Goal: Find specific page/section: Find specific page/section

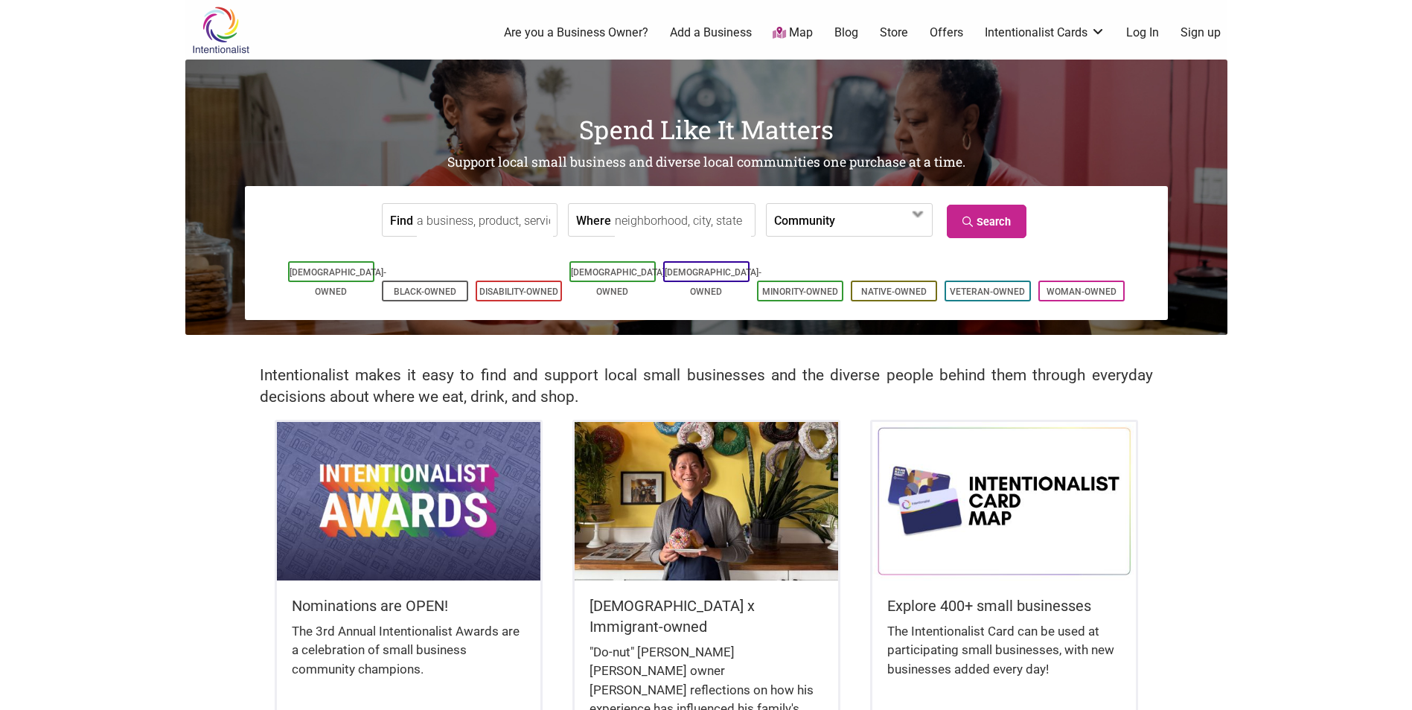
click at [451, 223] on input "Find" at bounding box center [485, 221] width 136 height 34
click at [682, 226] on input "Where" at bounding box center [683, 221] width 136 height 34
type input "[GEOGRAPHIC_DATA], [GEOGRAPHIC_DATA], [GEOGRAPHIC_DATA]"
click at [1003, 217] on link "Search" at bounding box center [987, 222] width 80 height 34
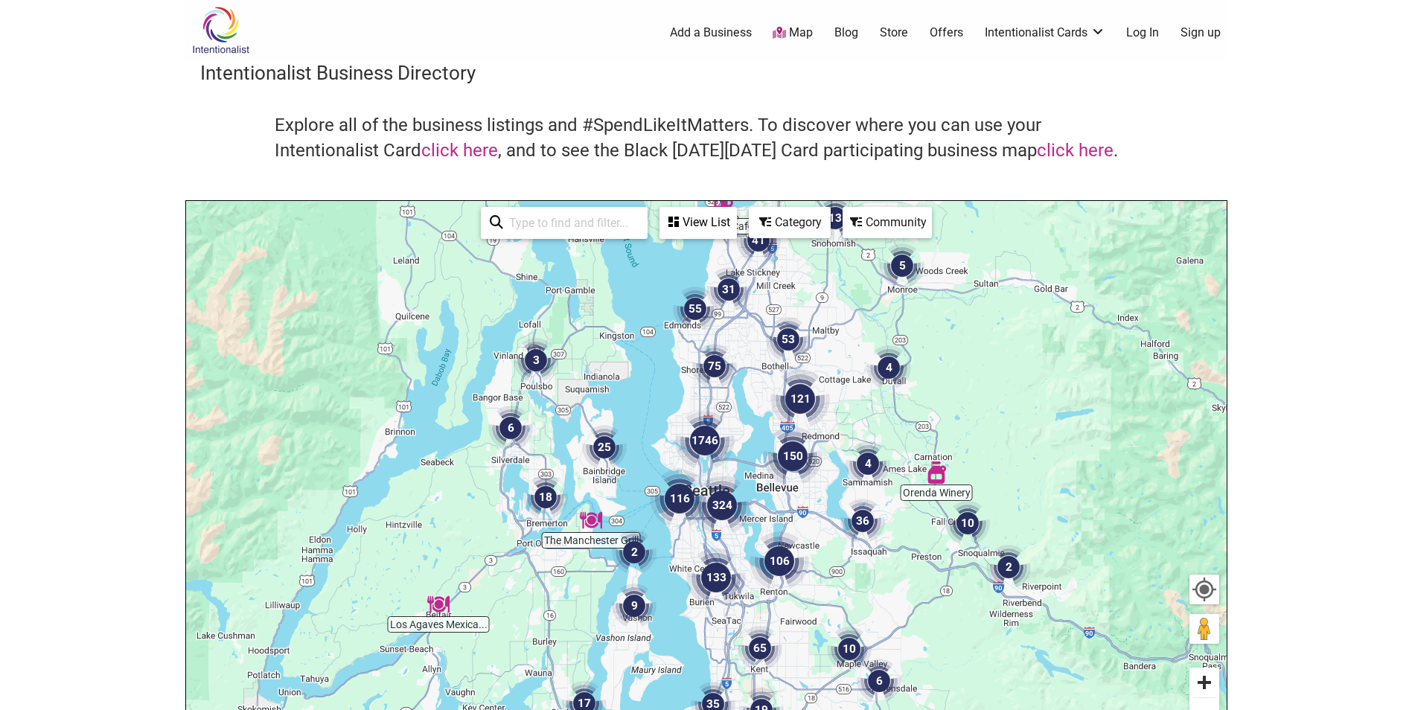
click at [1205, 686] on button "Zoom in" at bounding box center [1205, 683] width 30 height 30
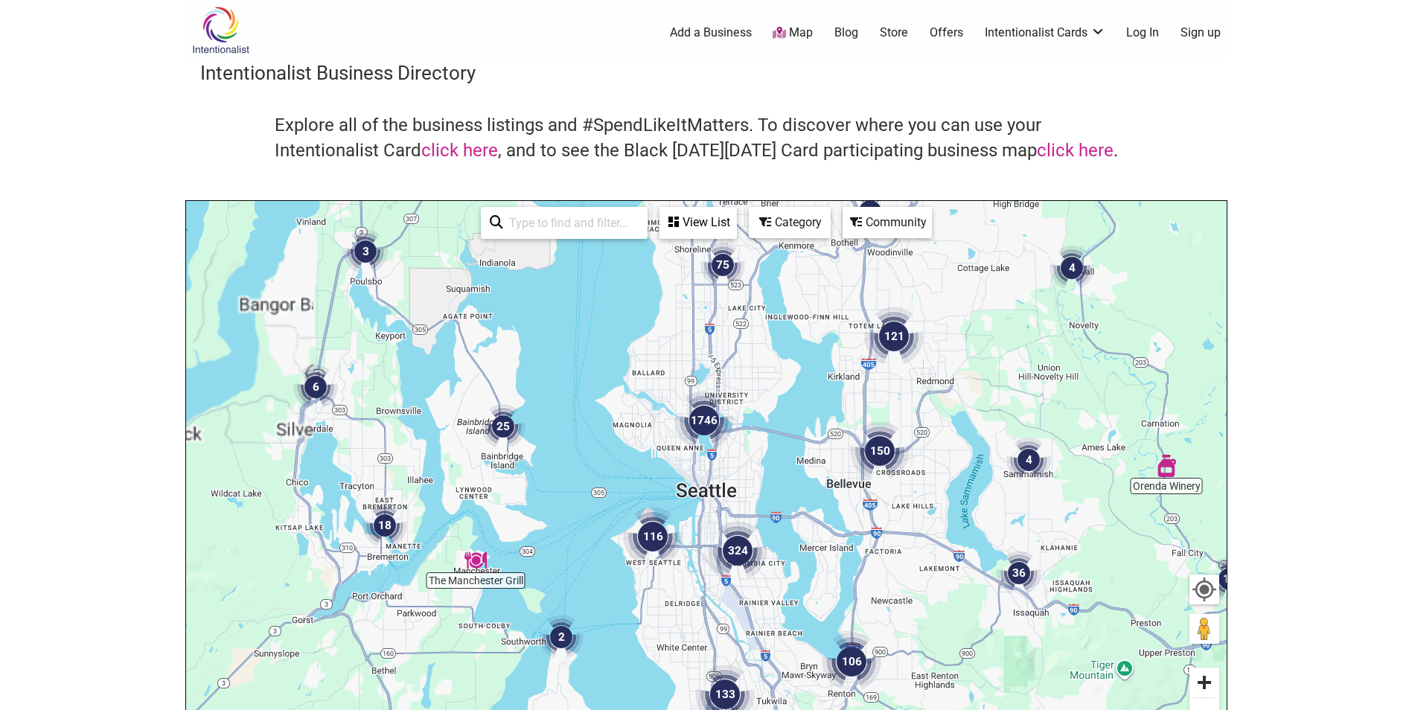
click at [1205, 686] on button "Zoom in" at bounding box center [1205, 683] width 30 height 30
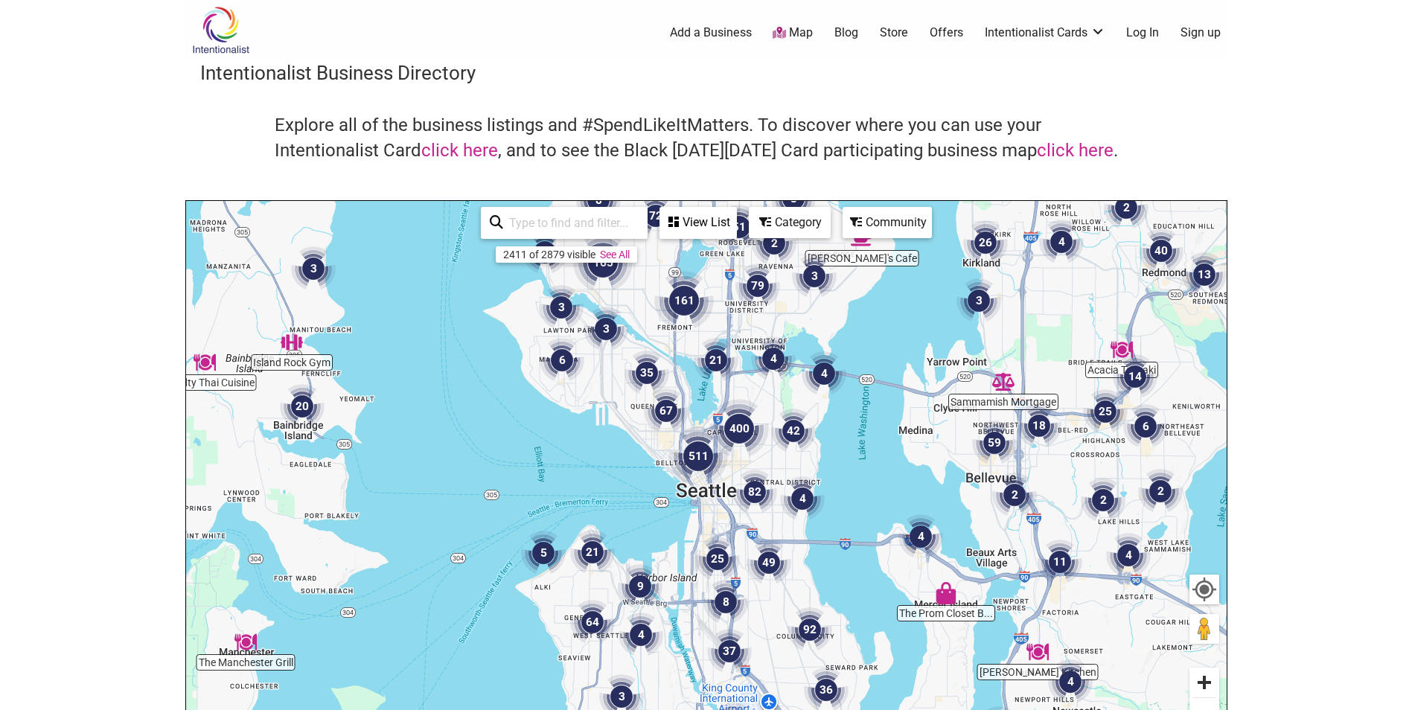
click at [1205, 686] on button "Zoom in" at bounding box center [1205, 683] width 30 height 30
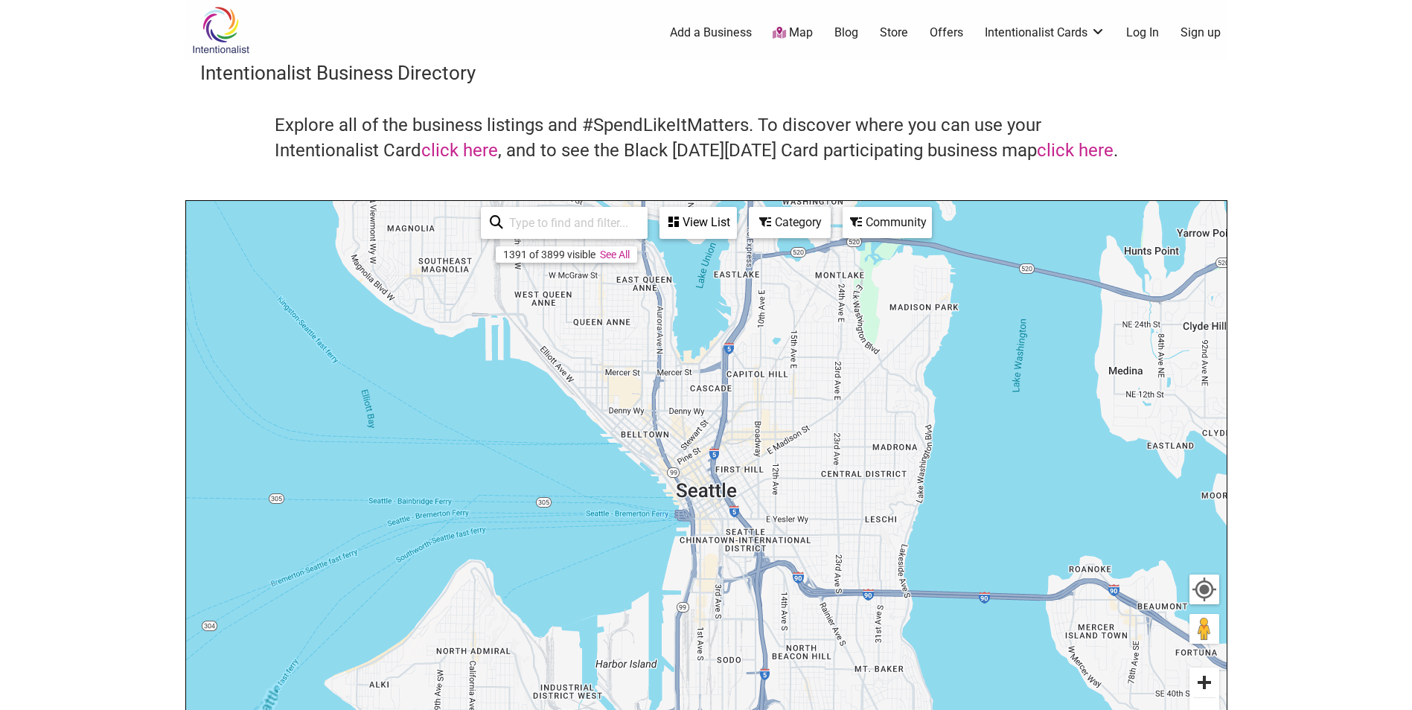
click at [1205, 686] on button "Zoom in" at bounding box center [1205, 683] width 30 height 30
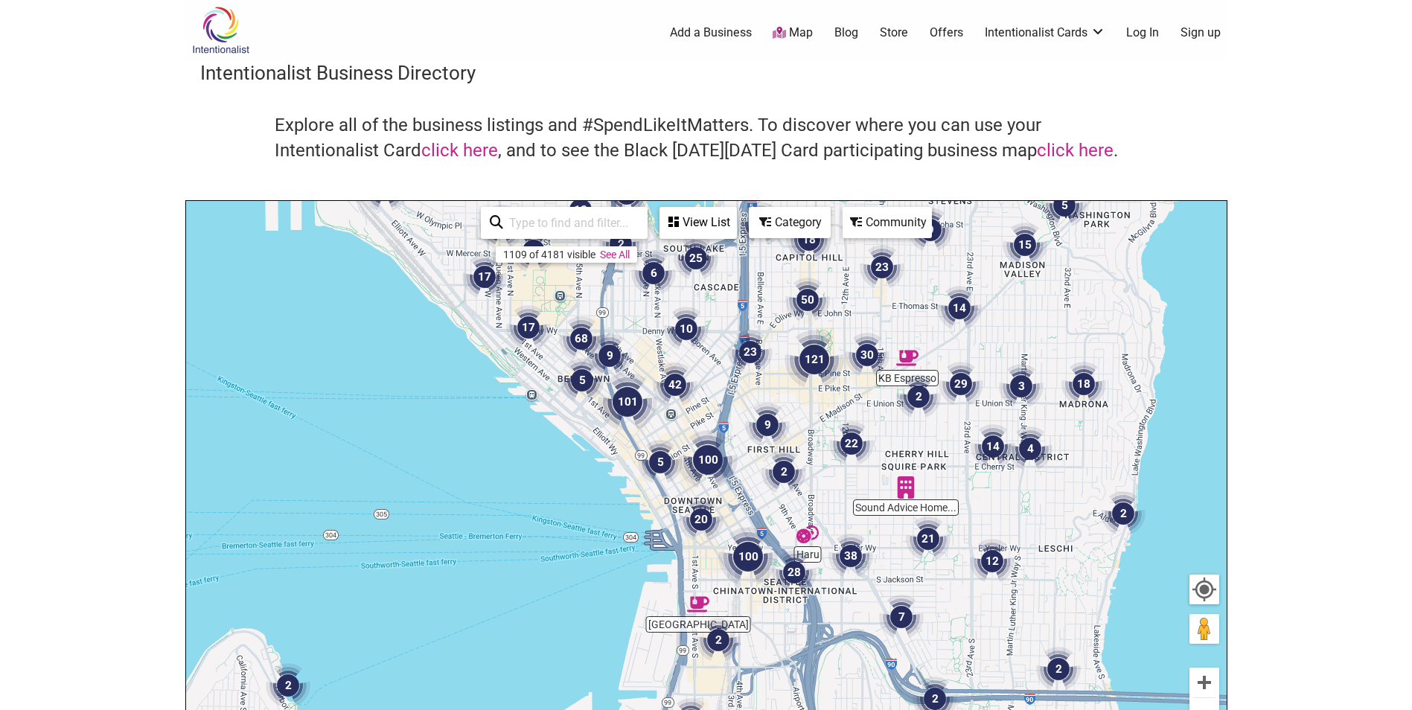
drag, startPoint x: 712, startPoint y: 456, endPoint x: 797, endPoint y: 523, distance: 107.7
click at [713, 457] on img "100" at bounding box center [707, 459] width 71 height 71
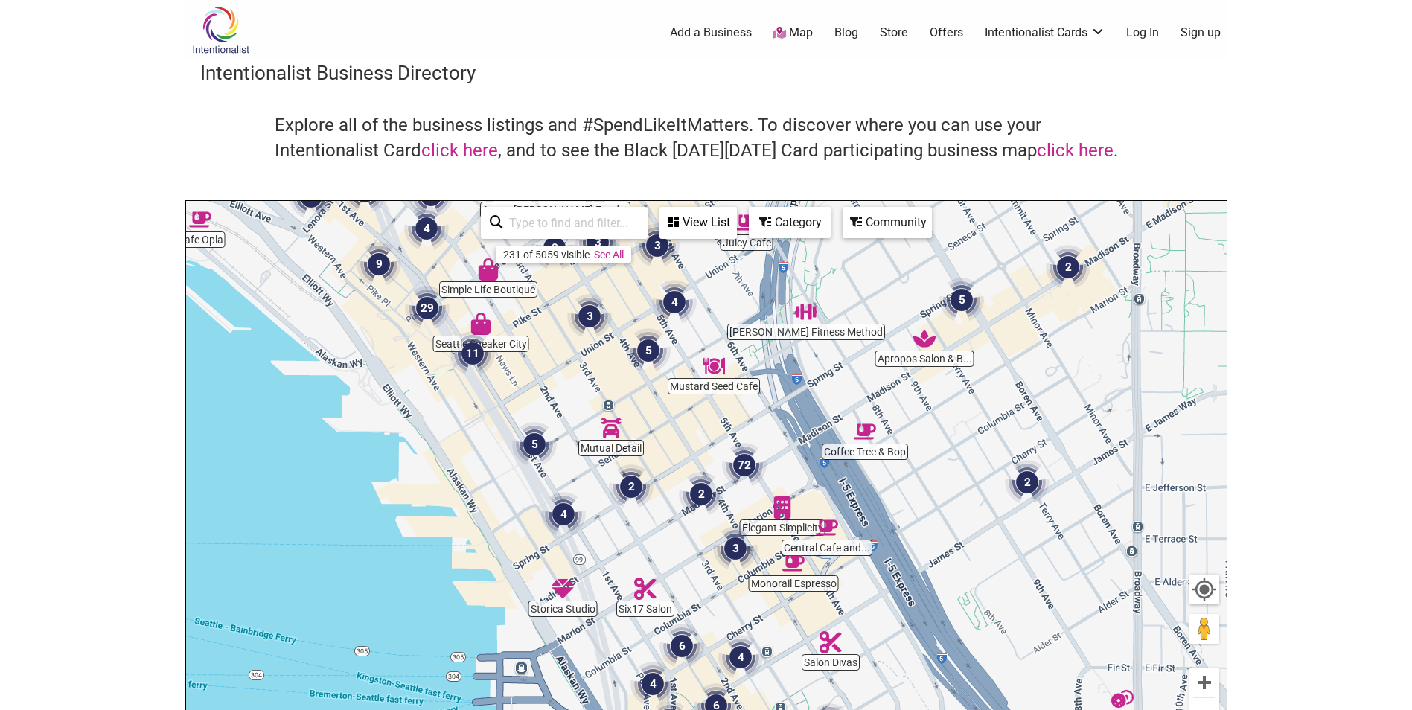
click at [736, 227] on div "Category" at bounding box center [698, 222] width 74 height 28
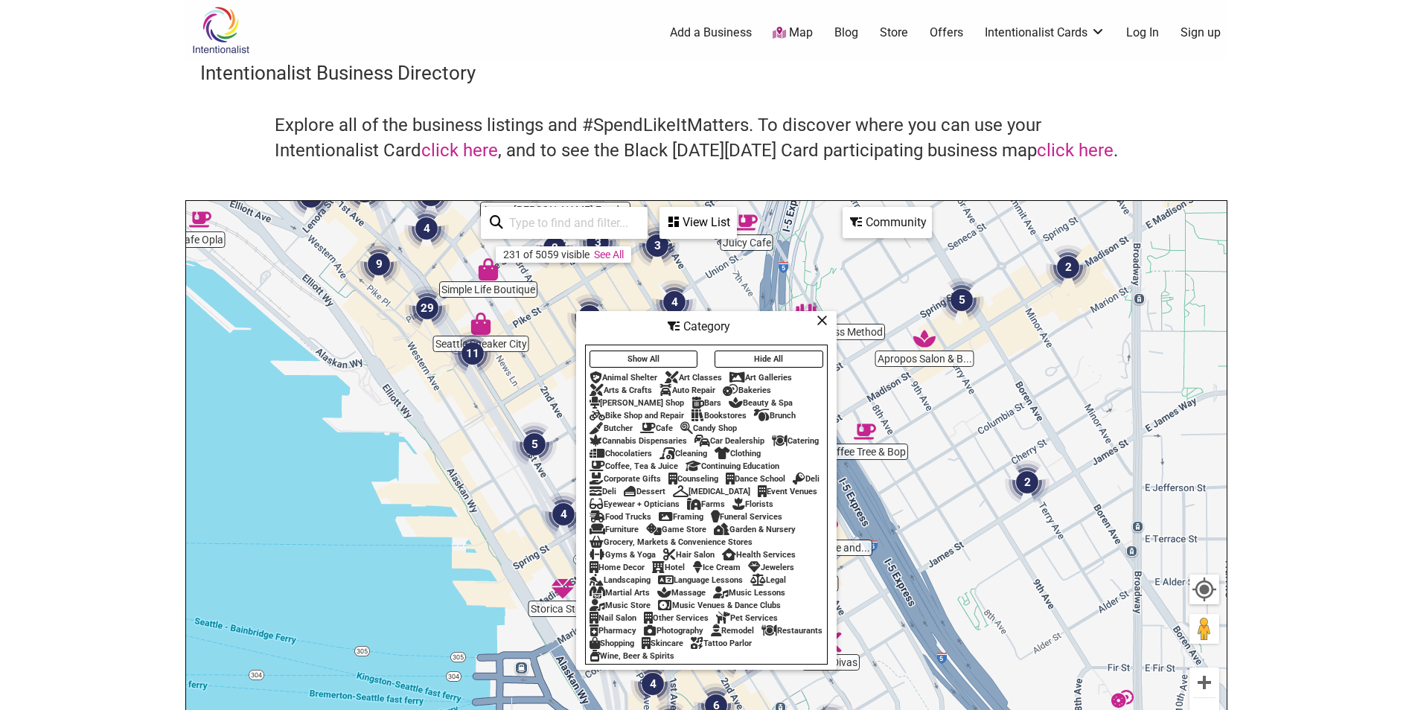
scroll to position [74, 0]
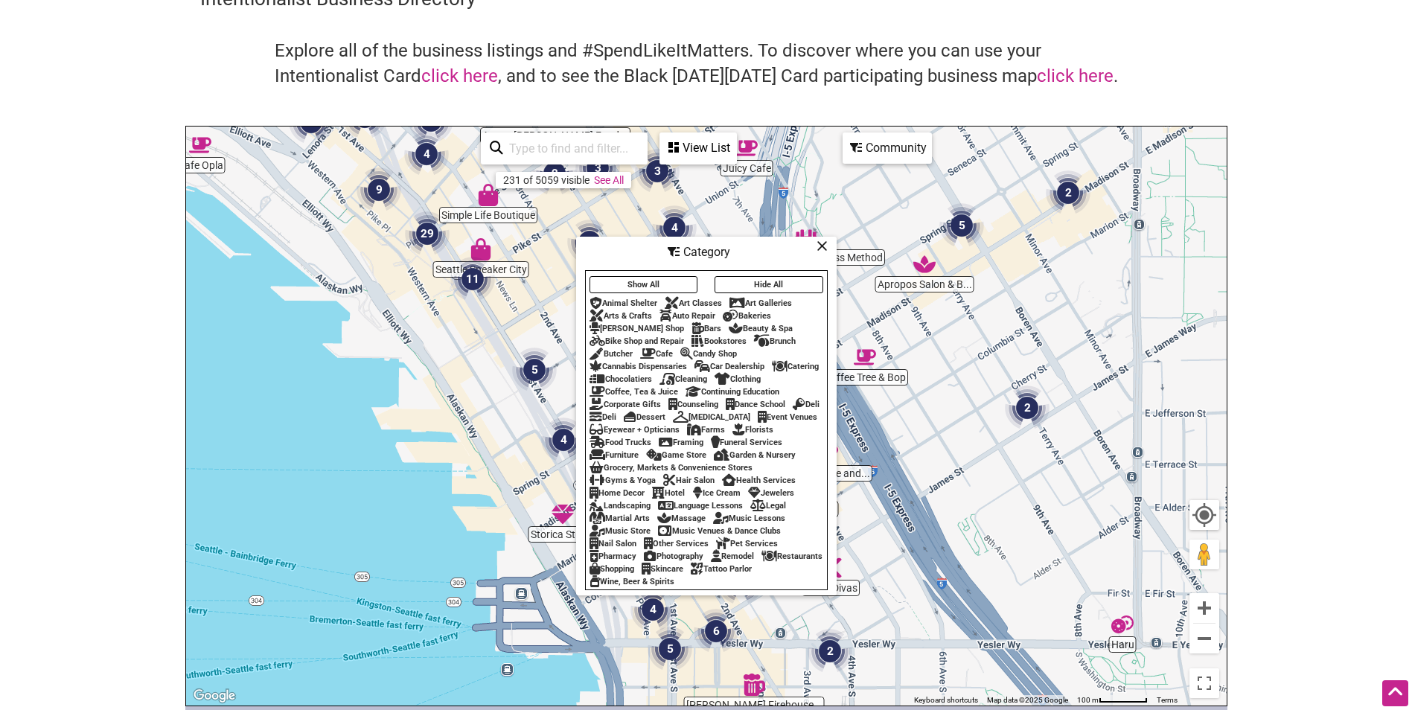
click at [762, 561] on div "Restaurants" at bounding box center [792, 557] width 61 height 10
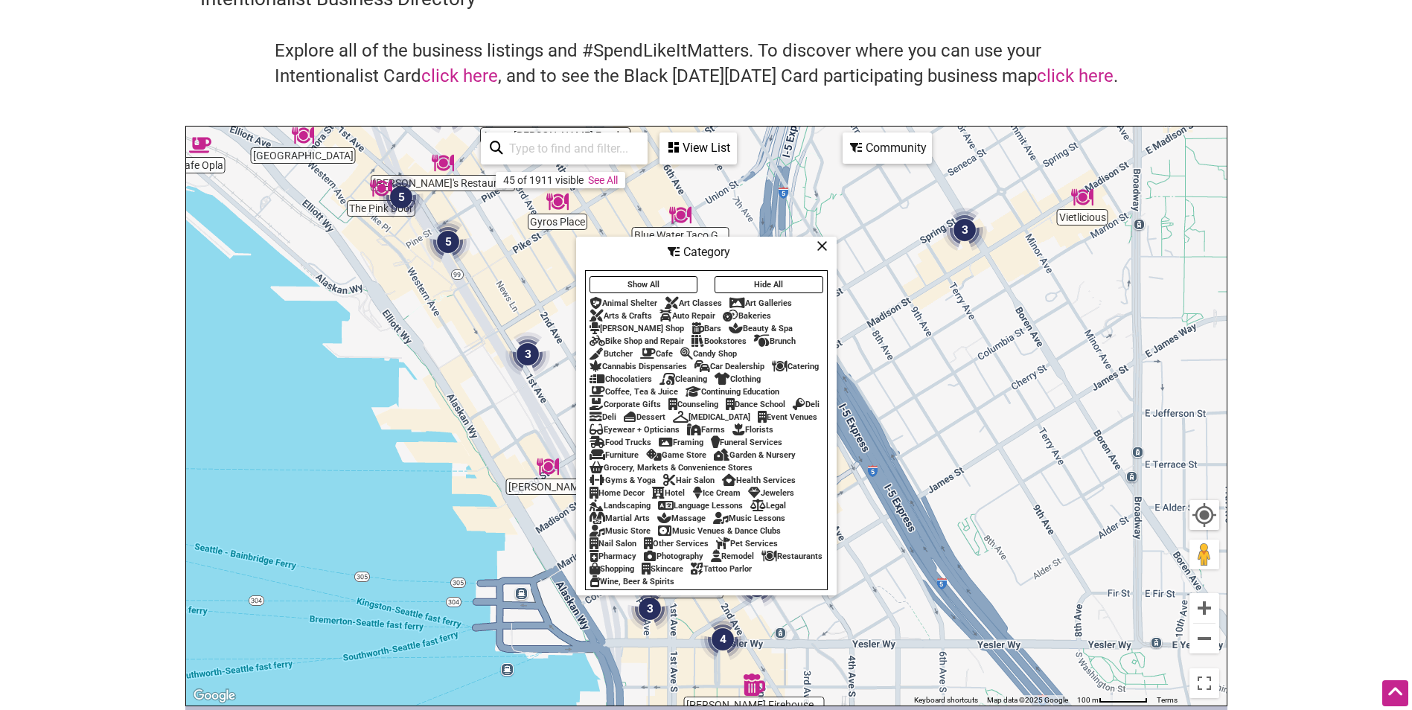
drag, startPoint x: 815, startPoint y: 238, endPoint x: 838, endPoint y: 303, distance: 68.5
click at [815, 239] on div "Category" at bounding box center [707, 252] width 258 height 28
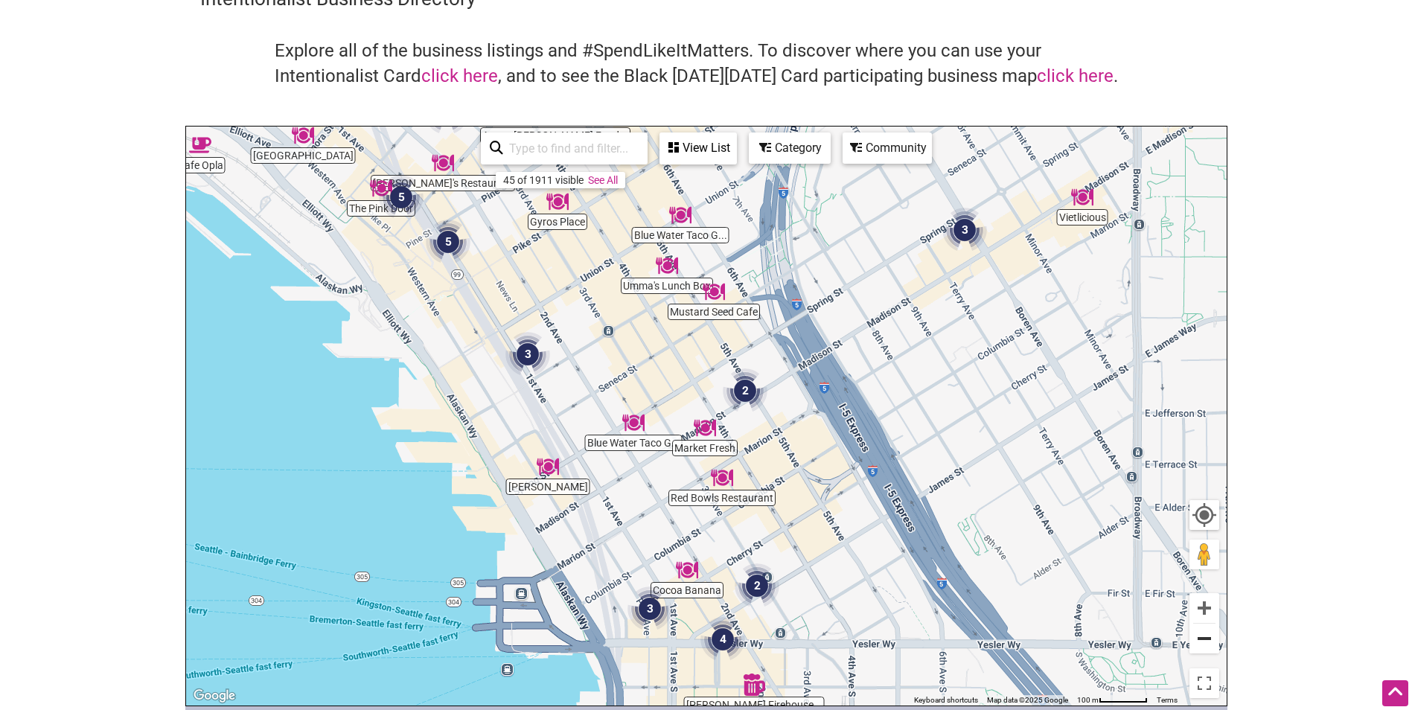
click at [1204, 648] on button "Zoom out" at bounding box center [1205, 639] width 30 height 30
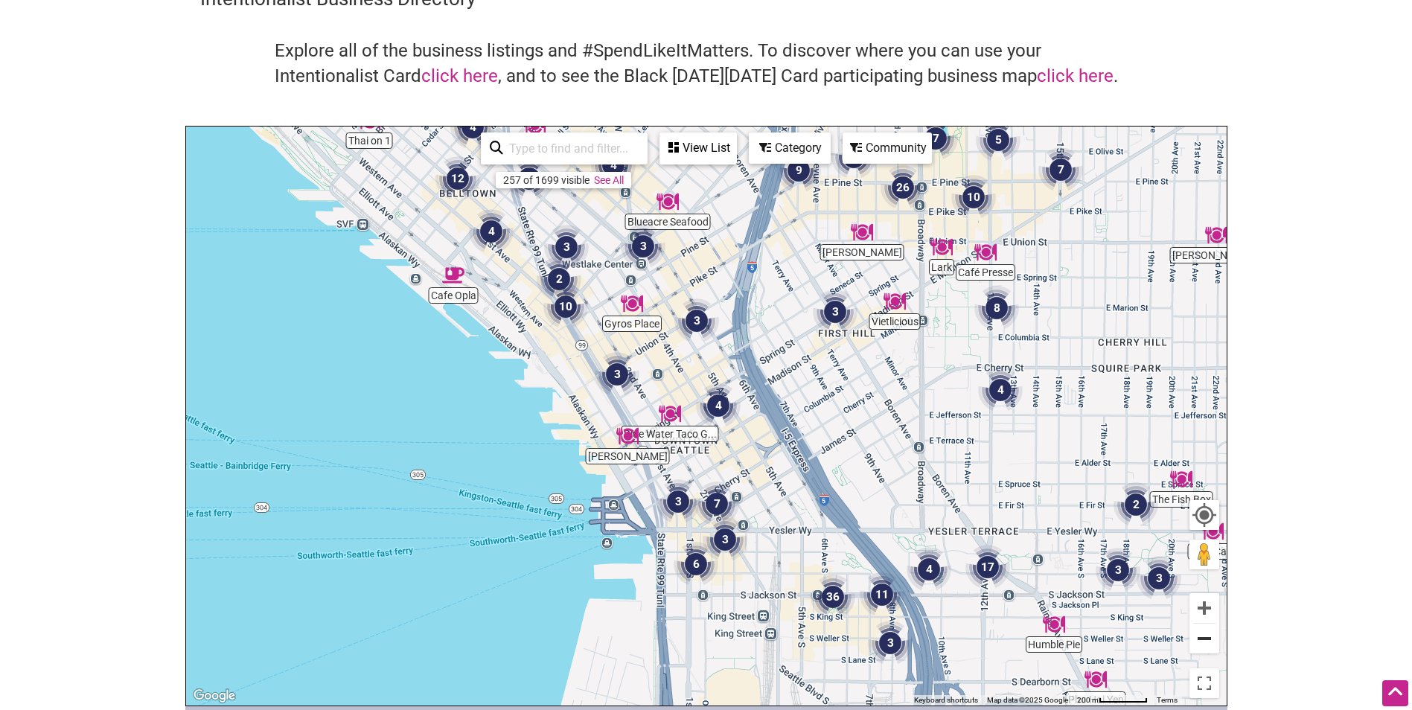
click at [1211, 648] on button "Zoom out" at bounding box center [1205, 639] width 30 height 30
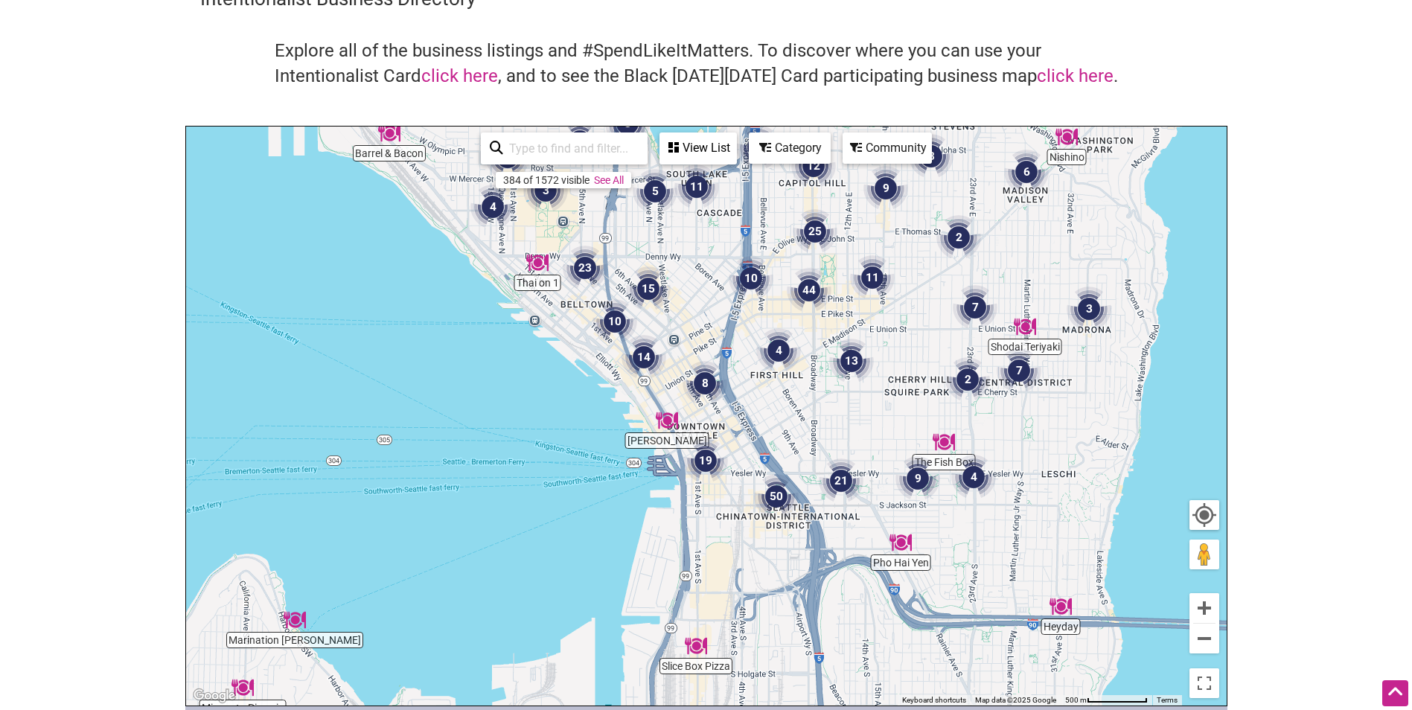
click at [968, 380] on img "2" at bounding box center [968, 379] width 57 height 57
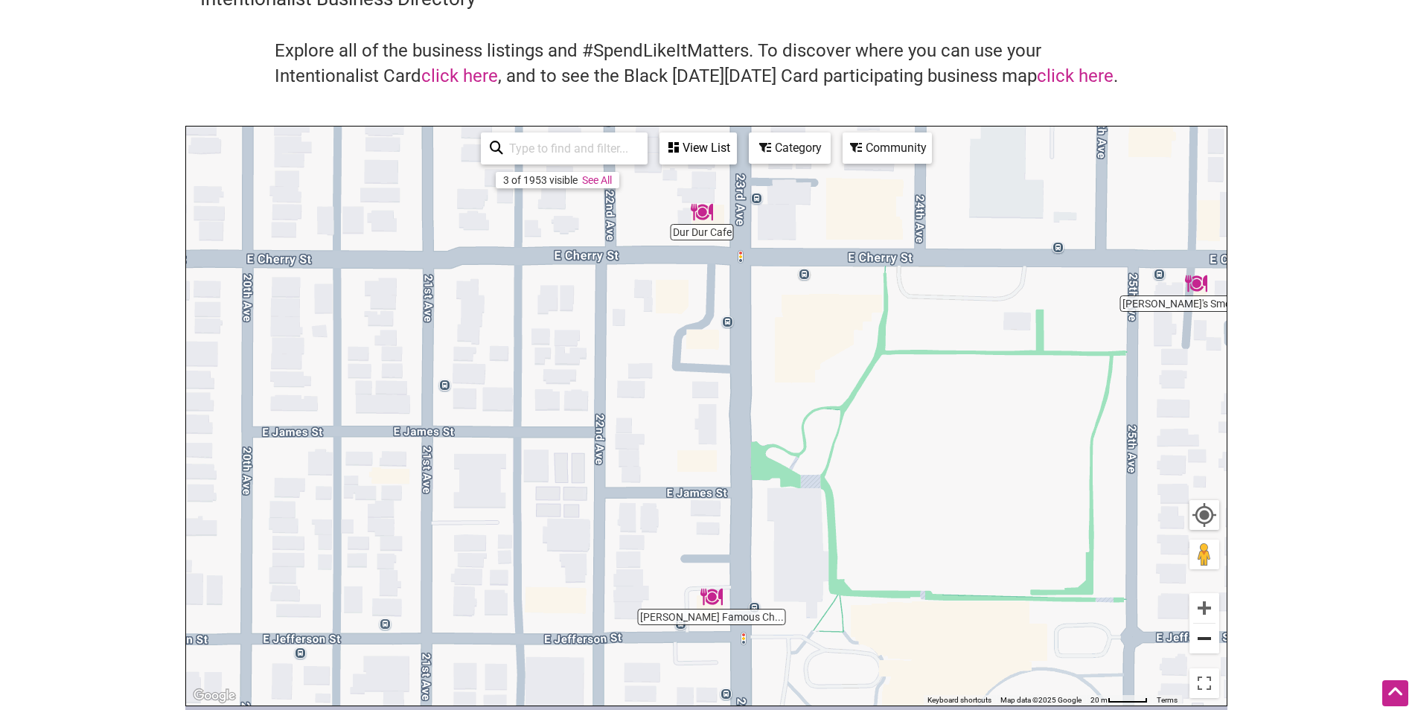
click at [1208, 631] on button "Zoom out" at bounding box center [1205, 639] width 30 height 30
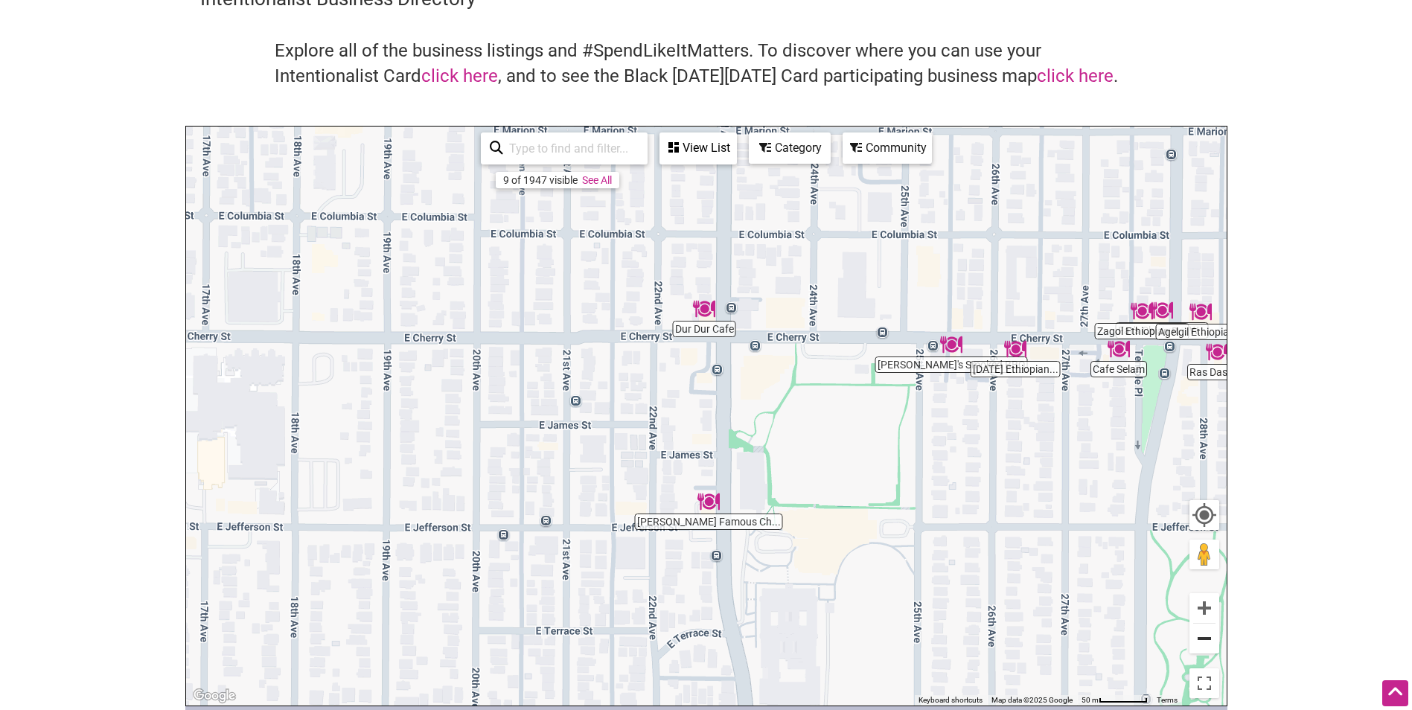
click at [1207, 631] on button "Zoom out" at bounding box center [1205, 639] width 30 height 30
